Goal: Task Accomplishment & Management: Use online tool/utility

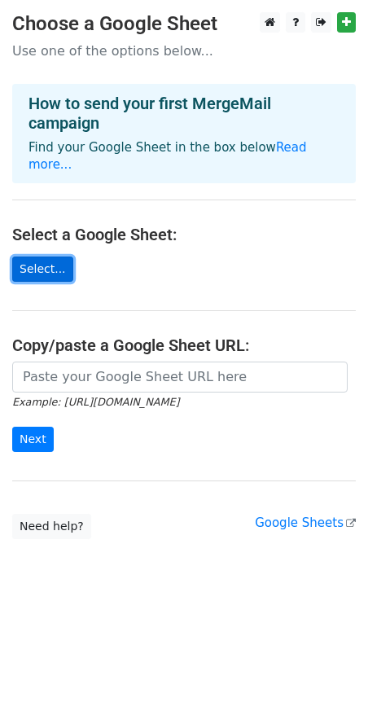
click at [31, 256] on link "Select..." at bounding box center [42, 268] width 61 height 25
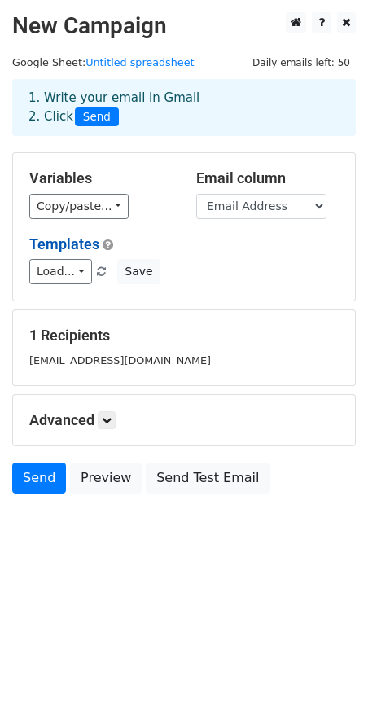
click at [107, 532] on body "New Campaign Daily emails left: 50 Google Sheet: Untitled spreadsheet 1. Write …" at bounding box center [184, 289] width 368 height 555
click at [101, 479] on link "Preview" at bounding box center [106, 478] width 72 height 31
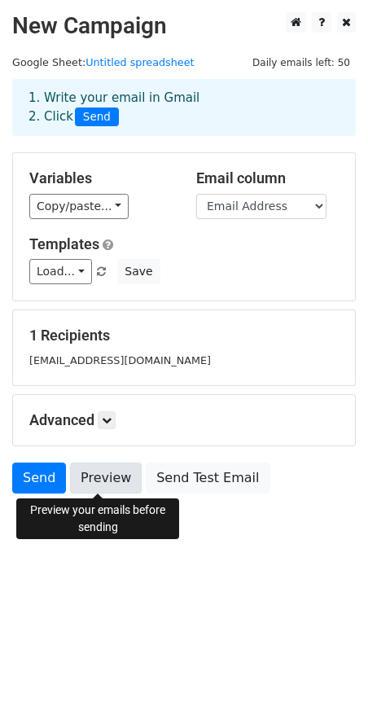
click at [92, 481] on link "Preview" at bounding box center [106, 478] width 72 height 31
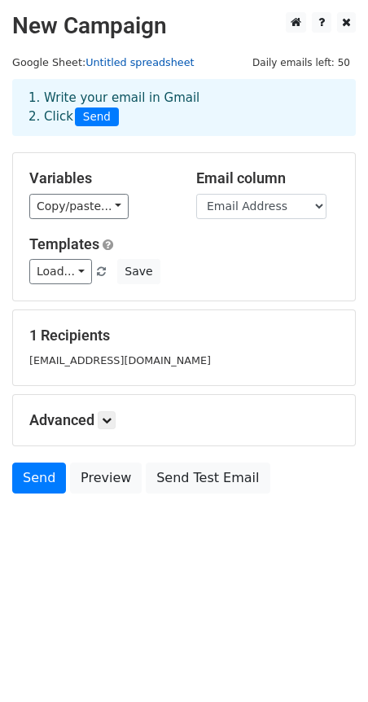
click at [125, 64] on link "Untitled spreadsheet" at bounding box center [139, 62] width 108 height 12
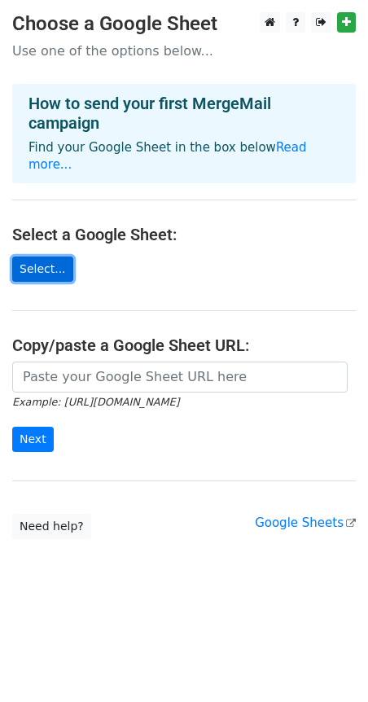
click at [37, 257] on link "Select..." at bounding box center [42, 268] width 61 height 25
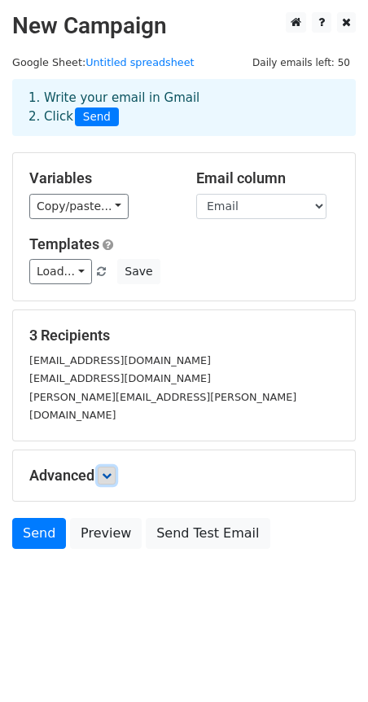
click at [108, 471] on icon at bounding box center [107, 476] width 10 height 10
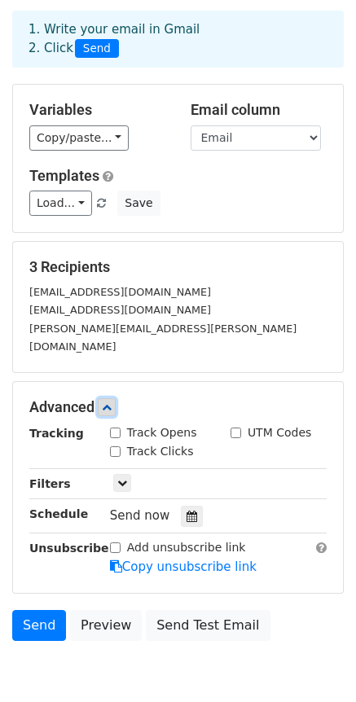
scroll to position [126, 0]
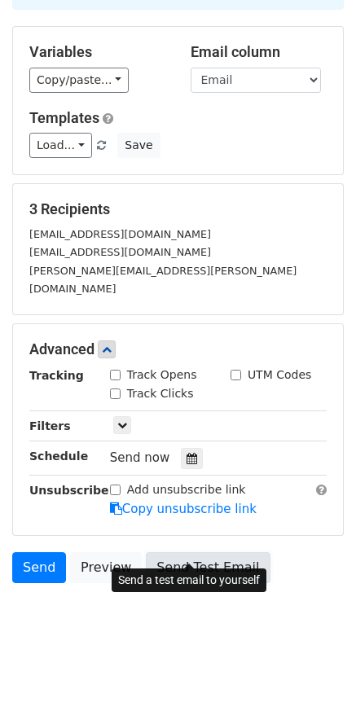
click at [175, 552] on link "Send Test Email" at bounding box center [208, 567] width 124 height 31
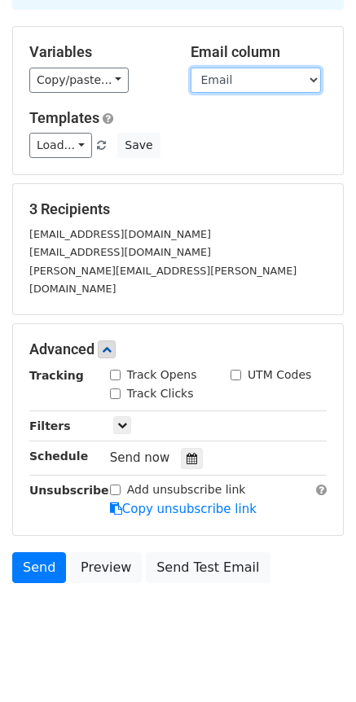
click at [235, 74] on select "Name Email attachment staus" at bounding box center [256, 80] width 130 height 25
click at [191, 68] on select "Name Email attachment staus" at bounding box center [256, 80] width 130 height 25
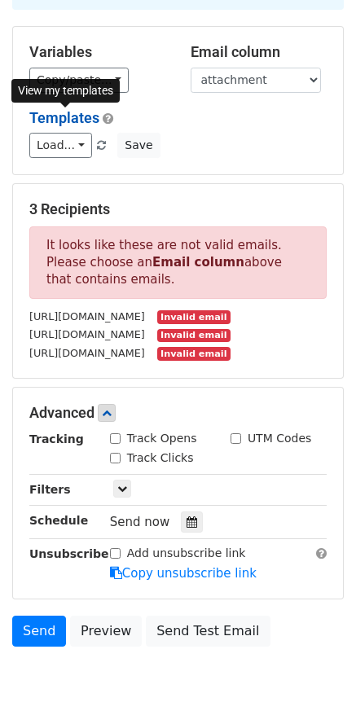
click at [73, 115] on link "Templates" at bounding box center [64, 117] width 70 height 17
click at [221, 190] on div "3 Recipients It looks like these are not valid emails. Please choose an Email c…" at bounding box center [178, 281] width 330 height 194
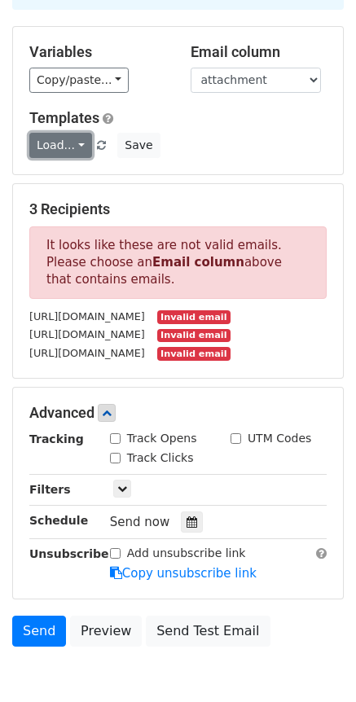
click at [72, 151] on link "Load..." at bounding box center [60, 145] width 63 height 25
click at [252, 165] on div "Variables Copy/paste... {{Name}} {{Email}} {{attachment}} {{staus}} Email colum…" at bounding box center [178, 100] width 330 height 147
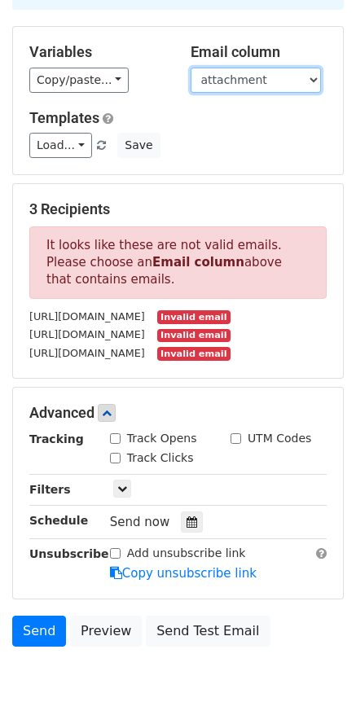
click at [302, 83] on select "Name Email attachment staus" at bounding box center [256, 80] width 130 height 25
select select "Email"
click at [191, 68] on select "Name Email attachment staus" at bounding box center [256, 80] width 130 height 25
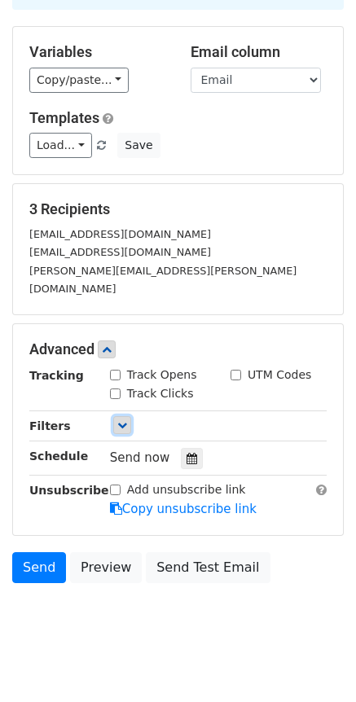
click at [120, 420] on icon at bounding box center [122, 425] width 10 height 10
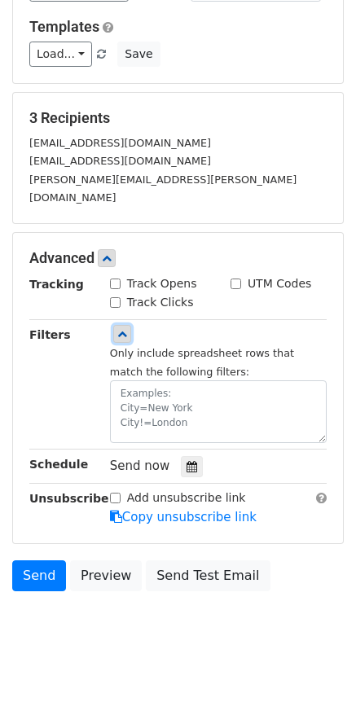
scroll to position [226, 0]
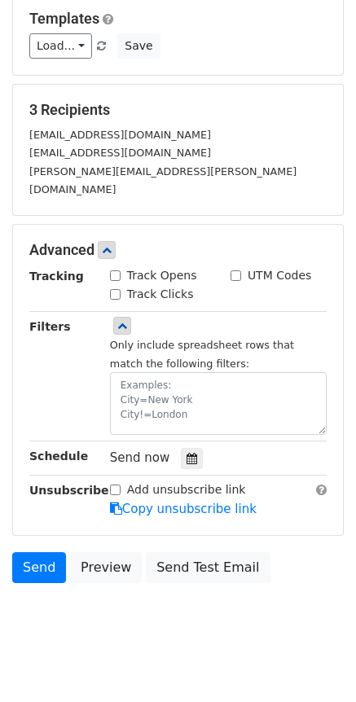
click at [116, 484] on input "Add unsubscribe link" at bounding box center [115, 489] width 11 height 11
checkbox input "false"
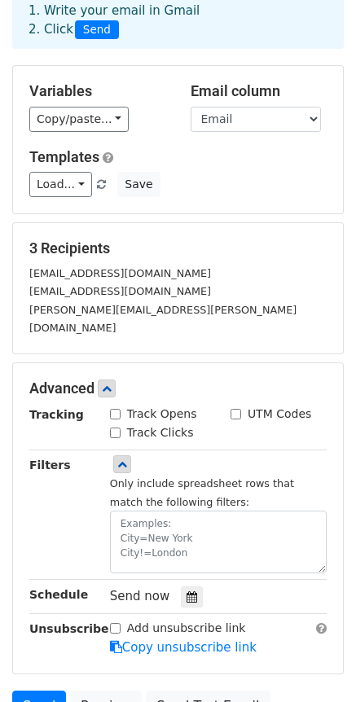
scroll to position [0, 0]
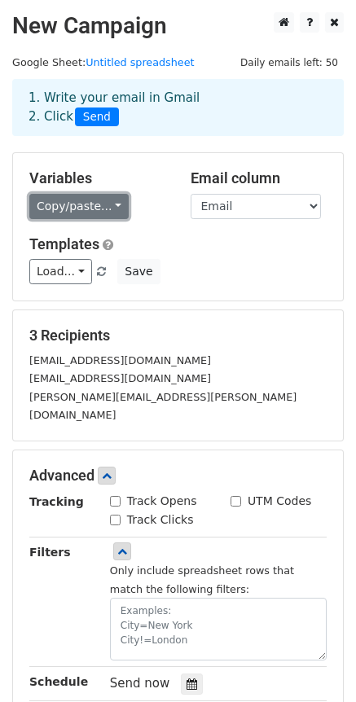
click at [71, 204] on link "Copy/paste..." at bounding box center [78, 206] width 99 height 25
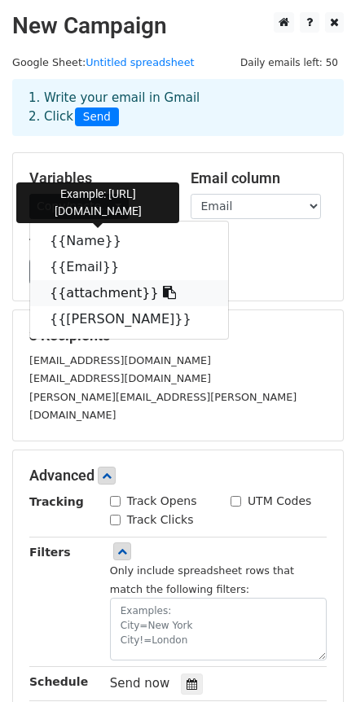
click at [80, 297] on link "{{attachment}}" at bounding box center [129, 293] width 198 height 26
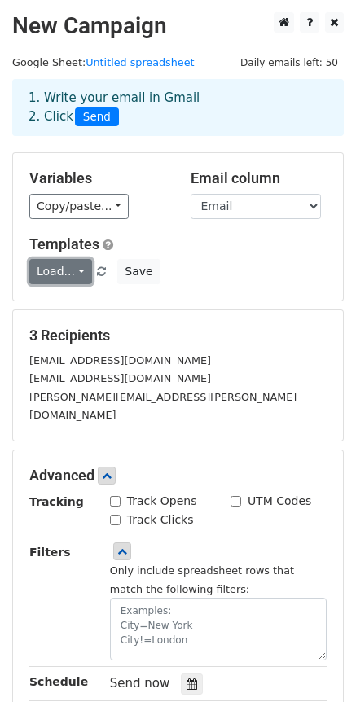
click at [79, 280] on link "Load..." at bounding box center [60, 271] width 63 height 25
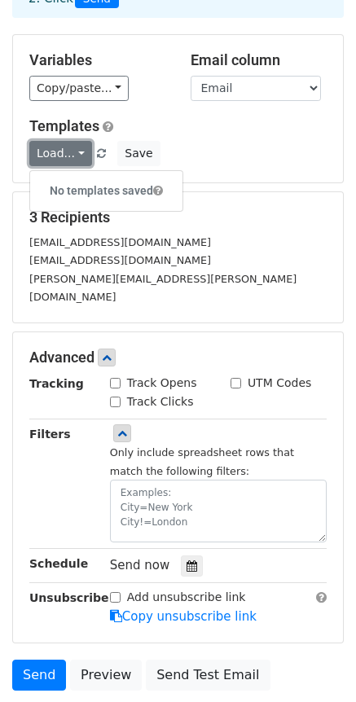
scroll to position [226, 0]
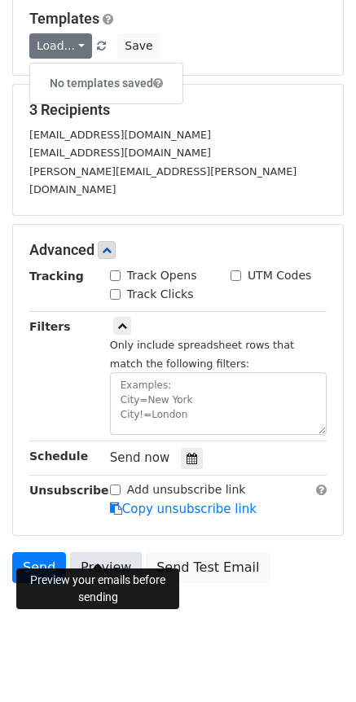
click at [103, 552] on link "Preview" at bounding box center [106, 567] width 72 height 31
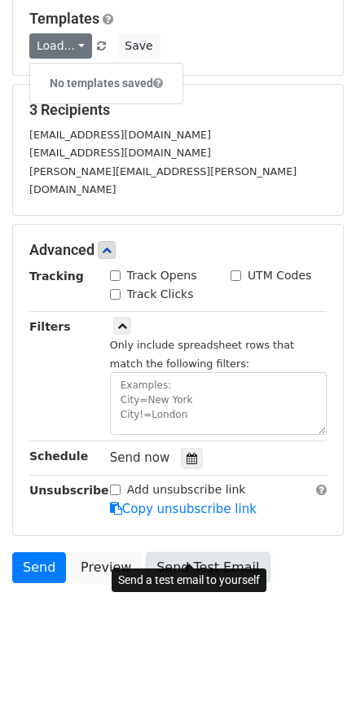
click at [153, 552] on link "Send Test Email" at bounding box center [208, 567] width 124 height 31
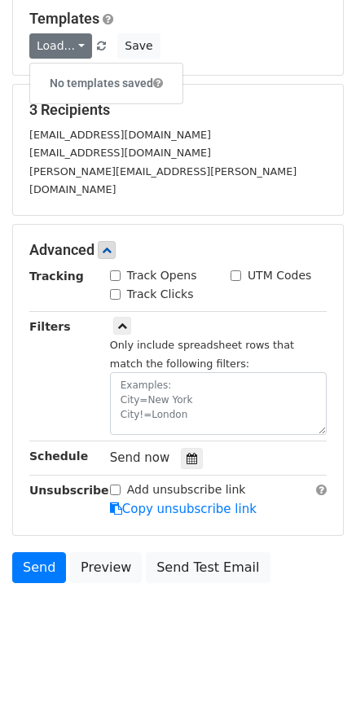
scroll to position [0, 0]
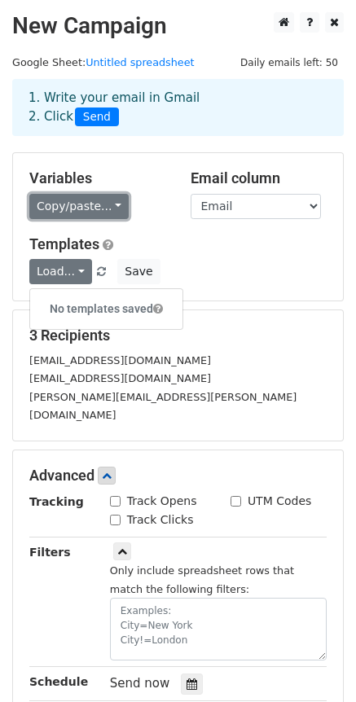
click at [39, 212] on link "Copy/paste..." at bounding box center [78, 206] width 99 height 25
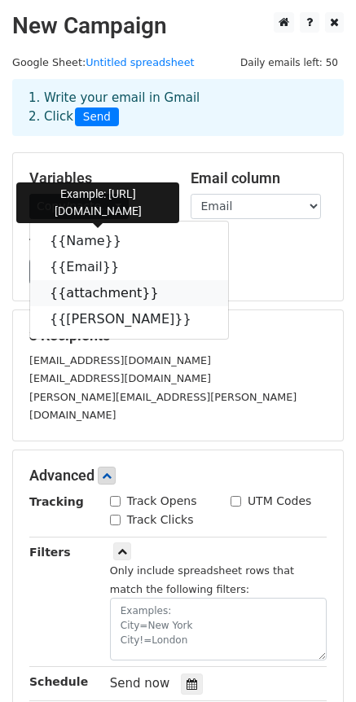
click at [86, 291] on link "{{attachment}}" at bounding box center [129, 293] width 198 height 26
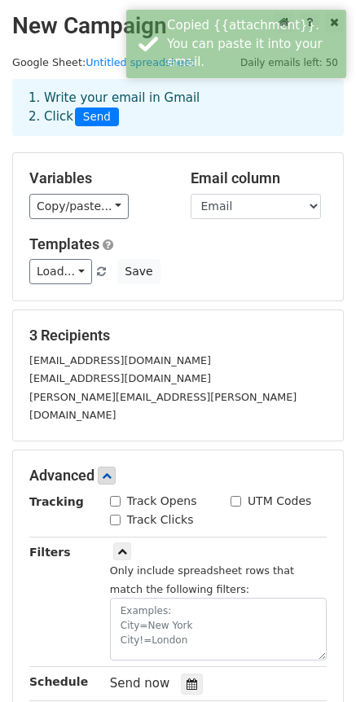
scroll to position [226, 0]
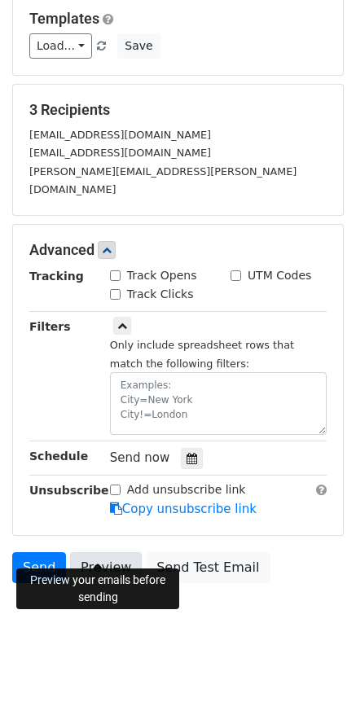
click at [104, 552] on link "Preview" at bounding box center [106, 567] width 72 height 31
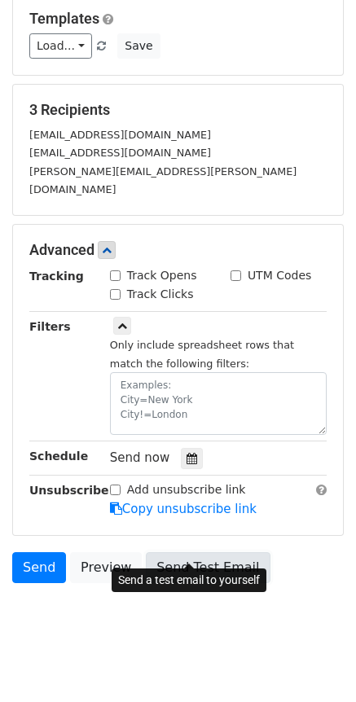
click at [214, 552] on link "Send Test Email" at bounding box center [208, 567] width 124 height 31
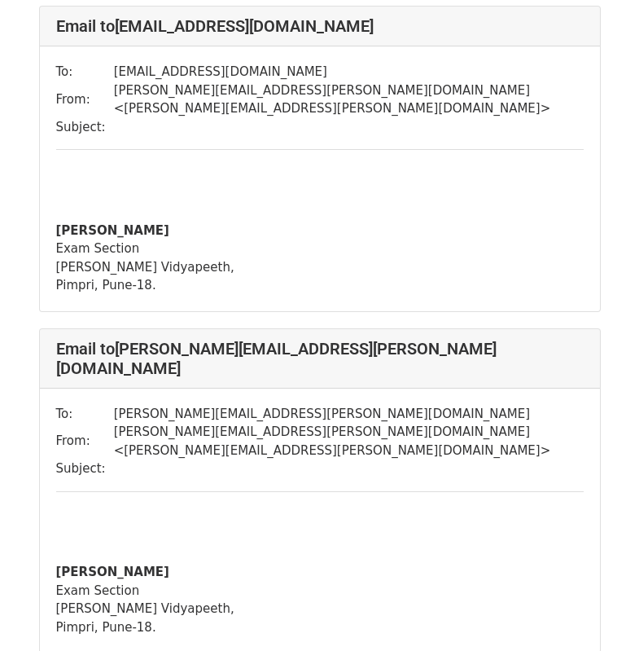
scroll to position [559, 0]
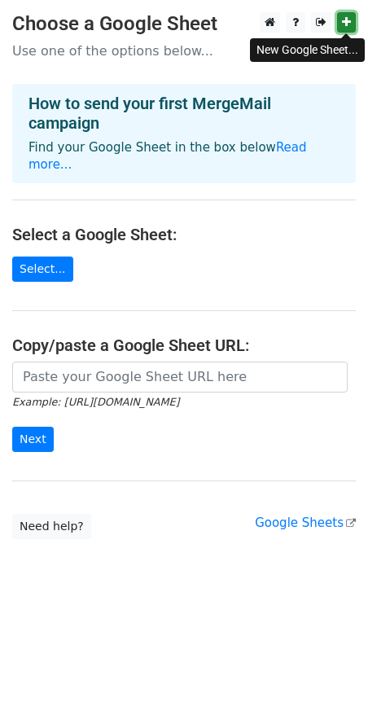
click at [345, 22] on icon at bounding box center [346, 21] width 9 height 11
click at [290, 149] on link "Read more..." at bounding box center [167, 156] width 278 height 32
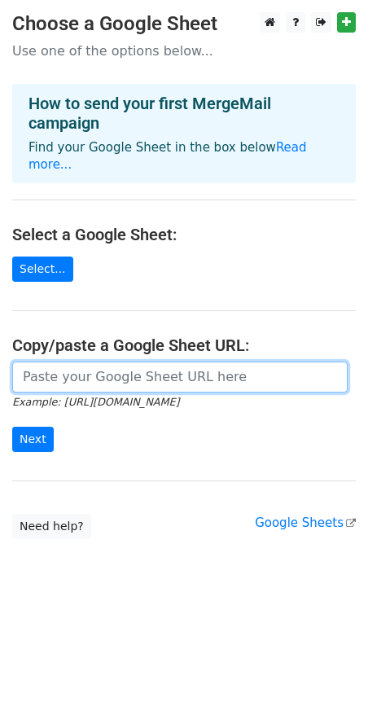
click at [156, 362] on input "url" at bounding box center [179, 377] width 335 height 31
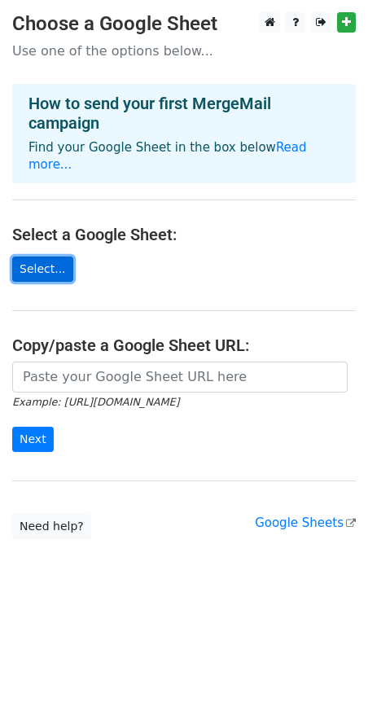
click at [36, 256] on link "Select..." at bounding box center [42, 268] width 61 height 25
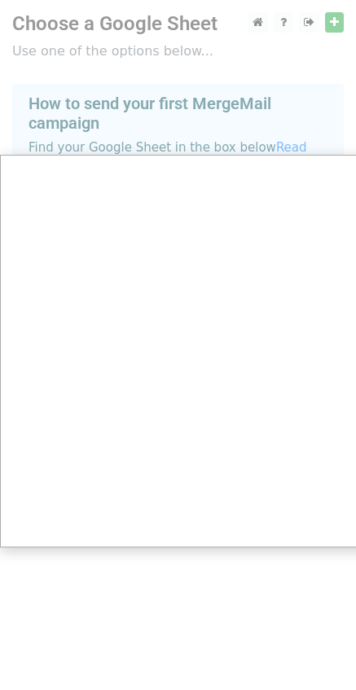
click at [281, 146] on div at bounding box center [184, 351] width 368 height 702
click at [335, 20] on div at bounding box center [184, 351] width 368 height 702
click at [271, 142] on div at bounding box center [184, 351] width 368 height 702
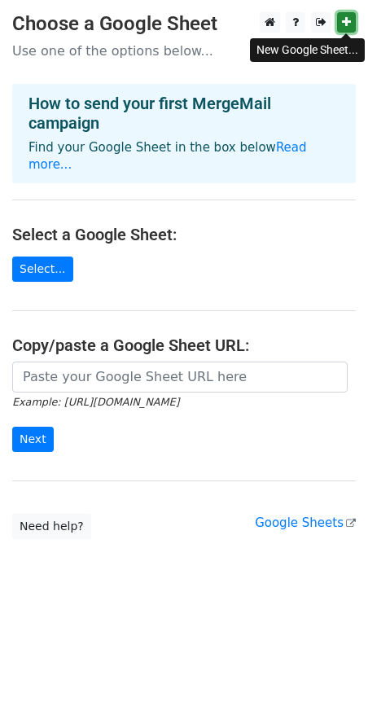
click at [345, 20] on icon at bounding box center [346, 21] width 9 height 11
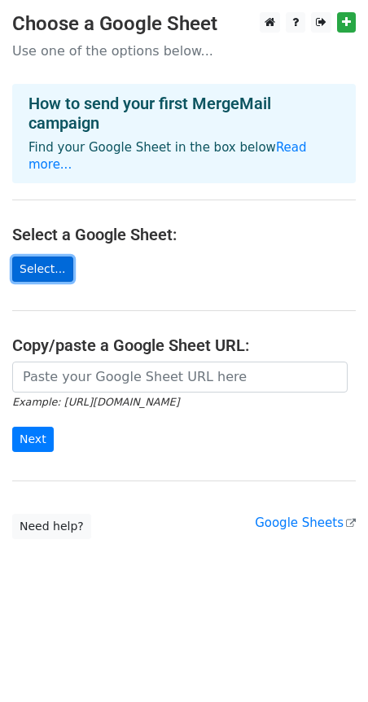
click at [49, 256] on link "Select..." at bounding box center [42, 268] width 61 height 25
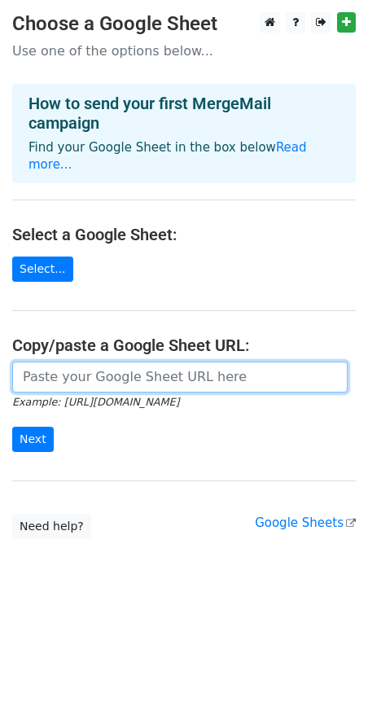
click at [67, 362] on input "url" at bounding box center [179, 377] width 335 height 31
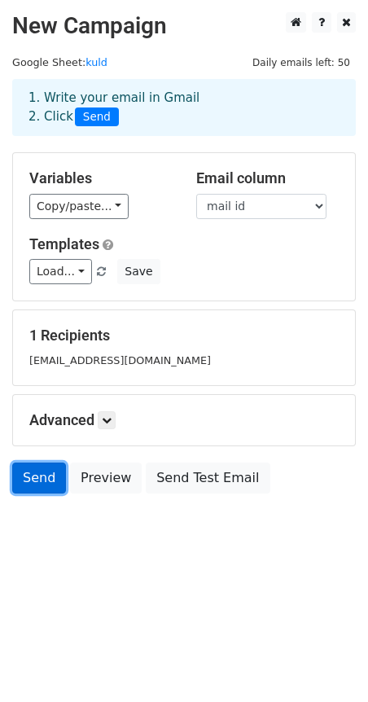
click at [47, 474] on link "Send" at bounding box center [39, 478] width 54 height 31
click at [34, 490] on link "Send" at bounding box center [39, 478] width 54 height 31
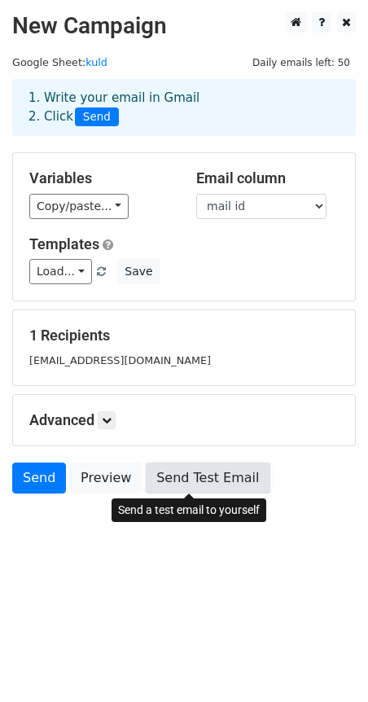
click at [194, 480] on link "Send Test Email" at bounding box center [208, 478] width 124 height 31
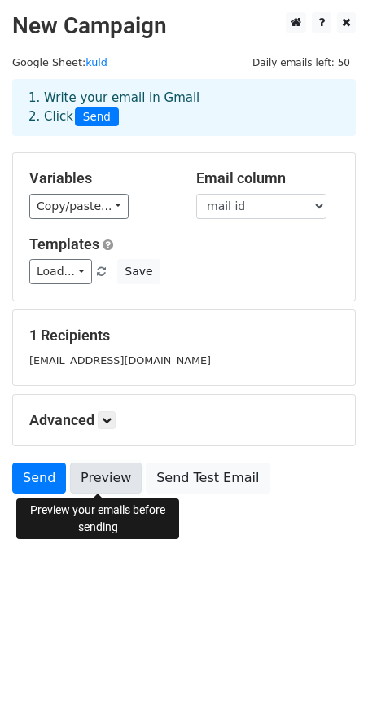
click at [85, 479] on link "Preview" at bounding box center [106, 478] width 72 height 31
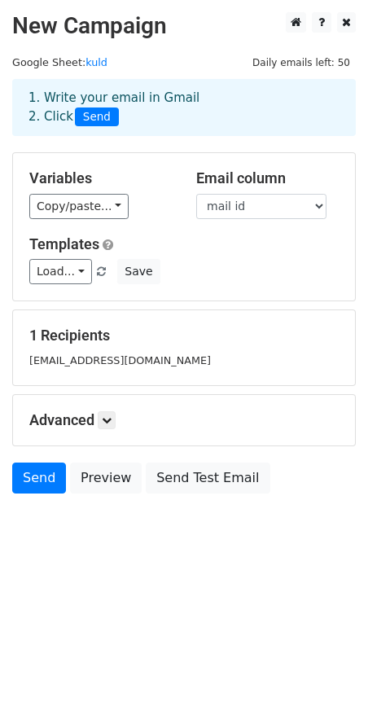
click at [250, 479] on div "Send Preview Send Test Email" at bounding box center [184, 482] width 368 height 39
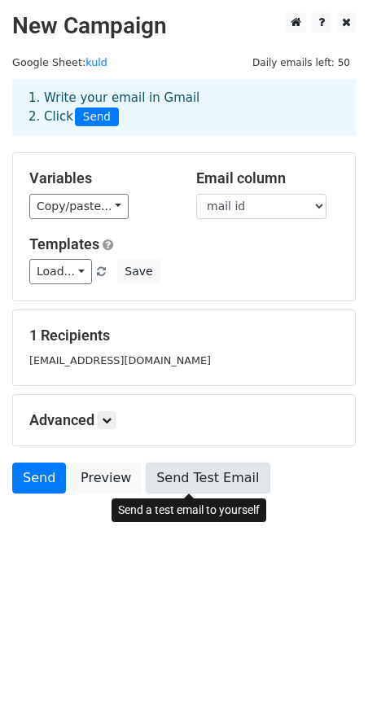
click at [222, 483] on link "Send Test Email" at bounding box center [208, 478] width 124 height 31
